Goal: Find contact information: Find contact information

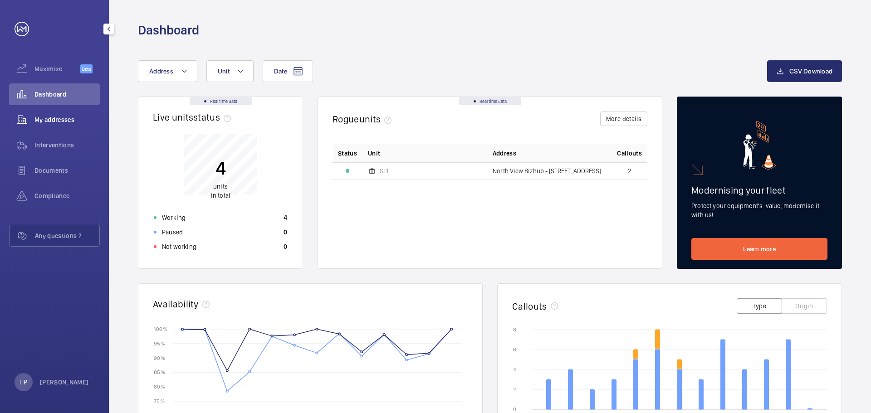
click at [61, 119] on span "My addresses" at bounding box center [66, 119] width 65 height 9
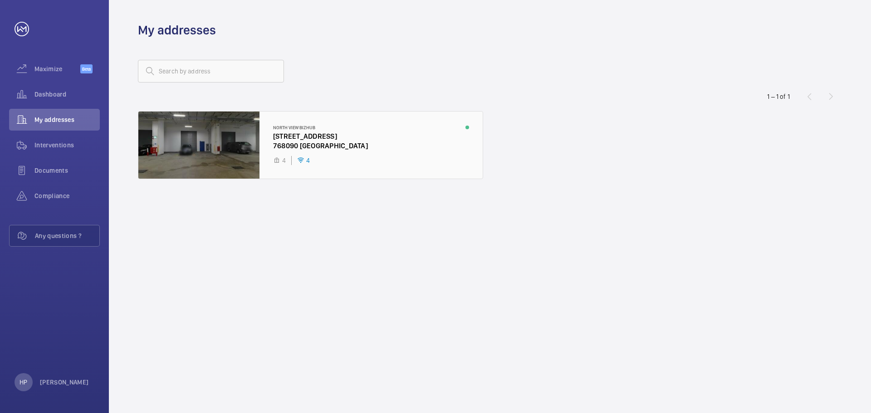
click at [293, 138] on div at bounding box center [310, 145] width 344 height 67
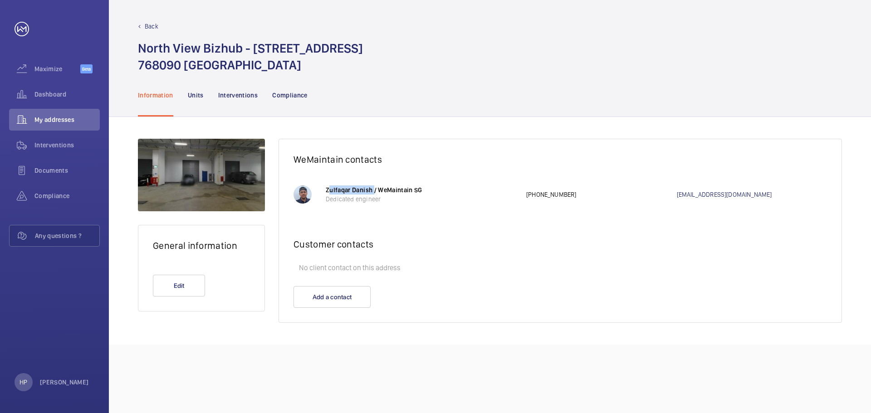
drag, startPoint x: 327, startPoint y: 189, endPoint x: 372, endPoint y: 190, distance: 45.8
click at [372, 190] on p "Zulfaqar Danish / WeMaintain SG" at bounding box center [421, 189] width 191 height 9
copy p "Zulfaqar Danish"
click at [642, 234] on wm-front-card-header "Customer contacts" at bounding box center [560, 241] width 562 height 35
